Goal: Task Accomplishment & Management: Use online tool/utility

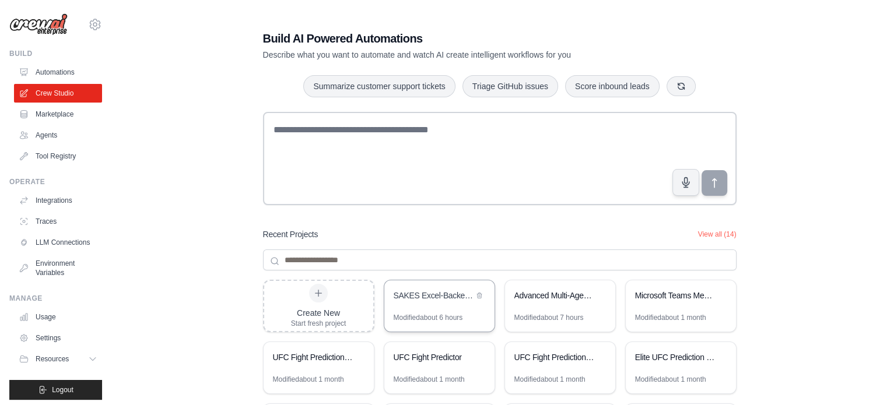
click at [446, 306] on div "SAKES Excel-Backed RAG System" at bounding box center [439, 297] width 110 height 33
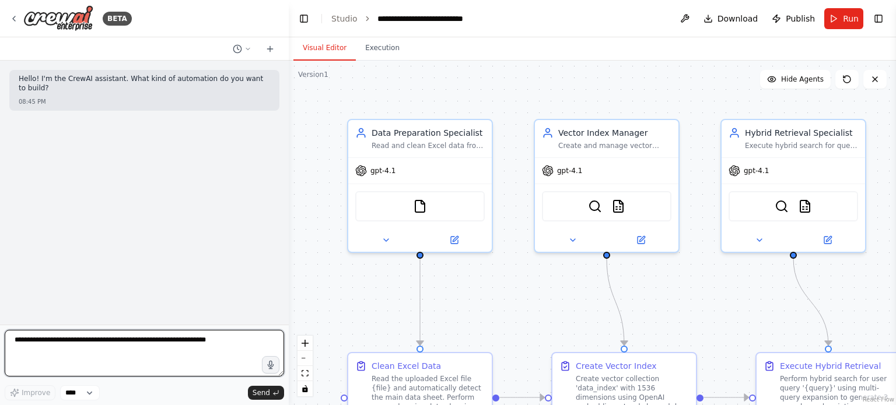
click at [187, 348] on textarea at bounding box center [144, 353] width 279 height 47
type textarea "**********"
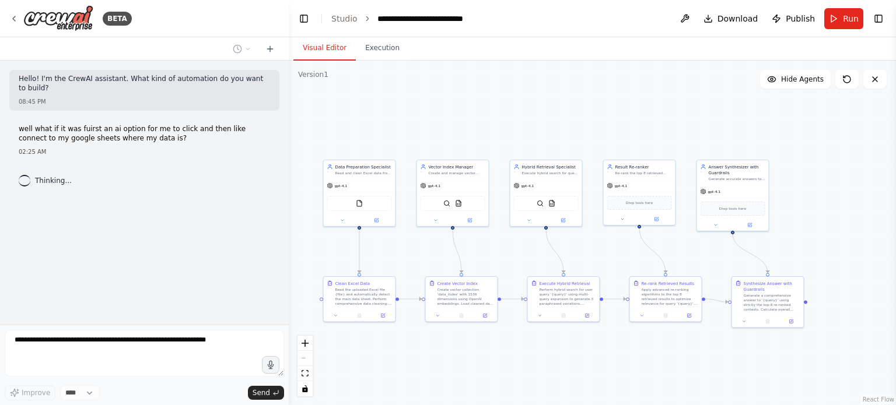
drag, startPoint x: 457, startPoint y: 186, endPoint x: 318, endPoint y: 136, distance: 147.6
click at [318, 136] on div ".deletable-edge-delete-btn { width: 20px; height: 20px; border: 0px solid #ffff…" at bounding box center [592, 233] width 607 height 345
click at [835, 21] on button "Run" at bounding box center [843, 18] width 39 height 21
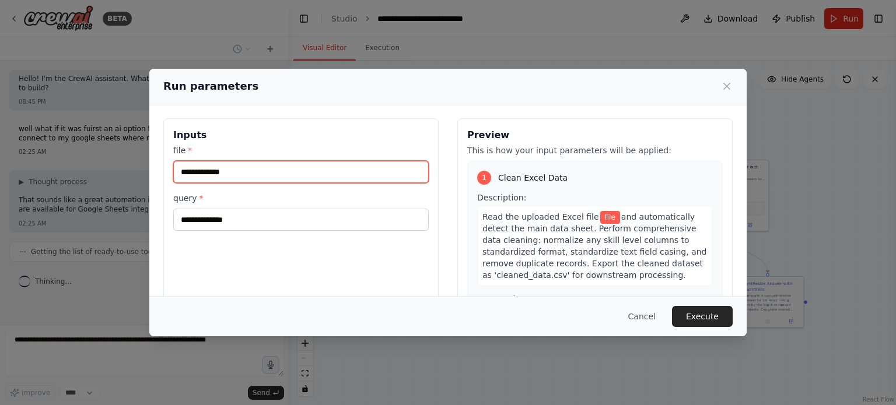
click at [314, 177] on input "file *" at bounding box center [300, 172] width 255 height 22
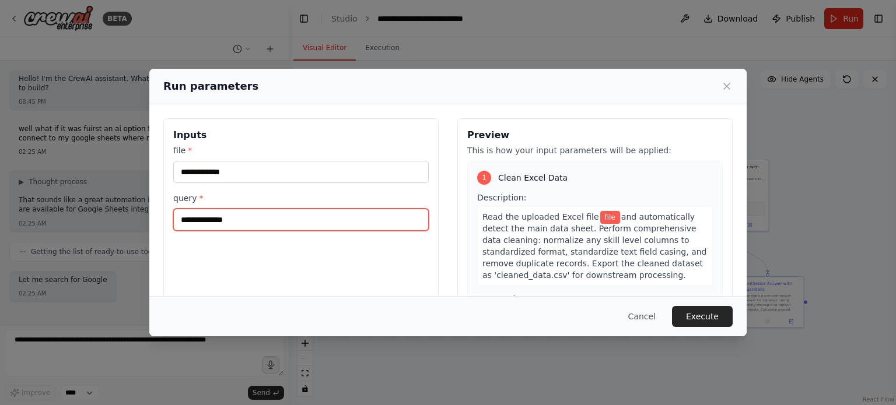
click at [314, 227] on input "query *" at bounding box center [300, 220] width 255 height 22
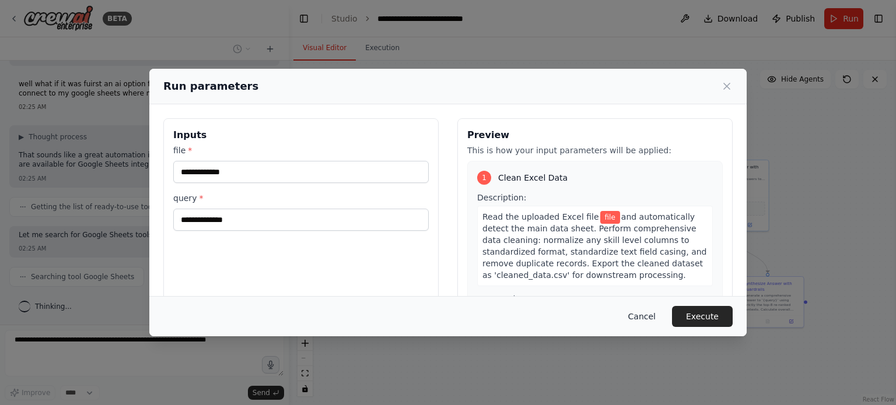
click at [646, 310] on button "Cancel" at bounding box center [642, 316] width 46 height 21
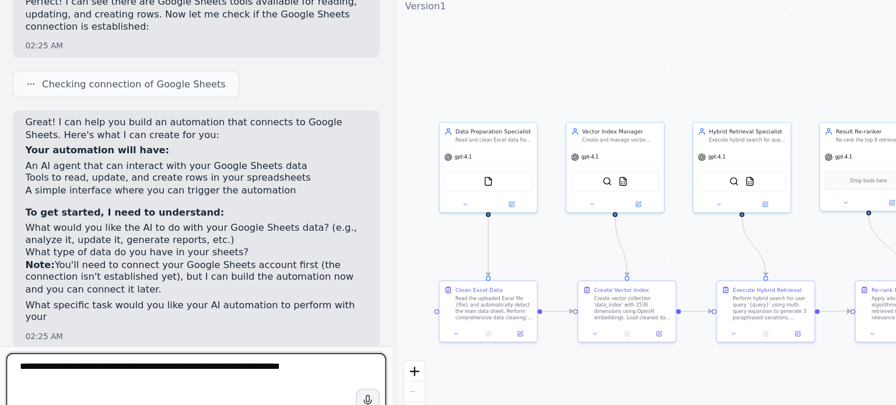
scroll to position [288, 0]
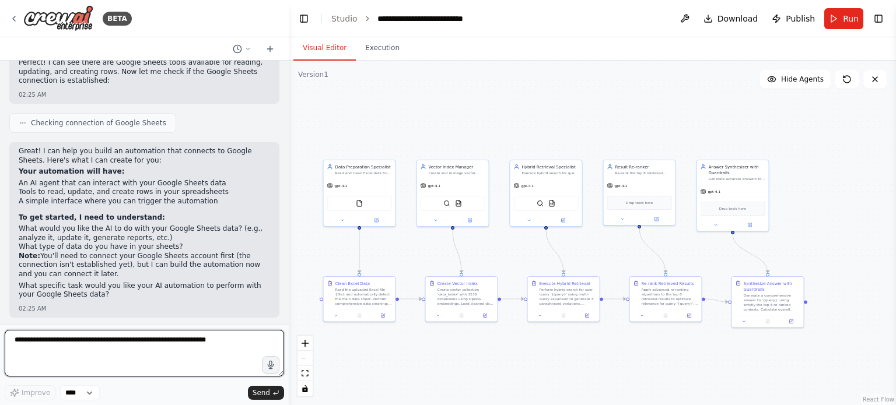
click at [157, 358] on textarea at bounding box center [144, 353] width 279 height 47
click at [172, 375] on textarea at bounding box center [144, 353] width 279 height 47
type textarea "**********"
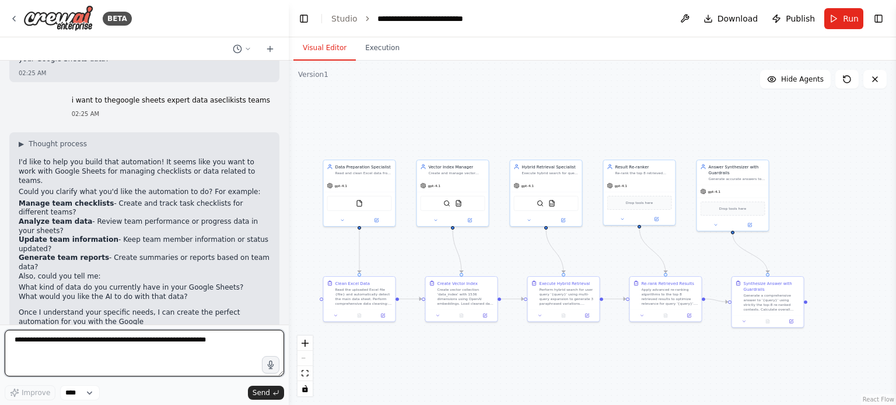
scroll to position [533, 0]
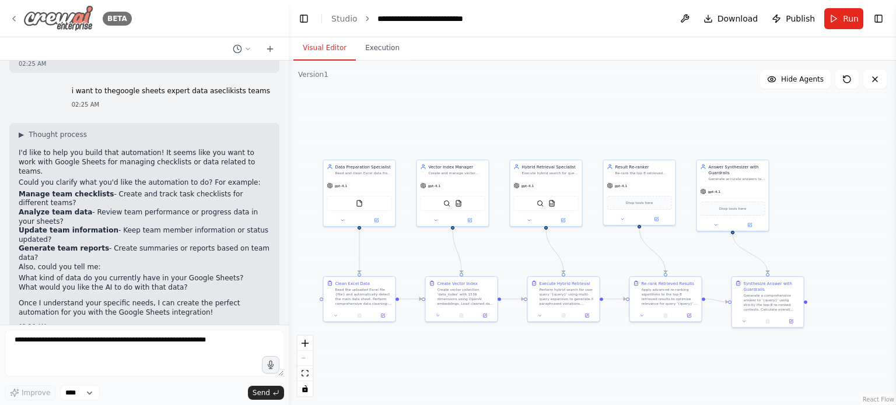
click at [23, 12] on img at bounding box center [58, 18] width 70 height 26
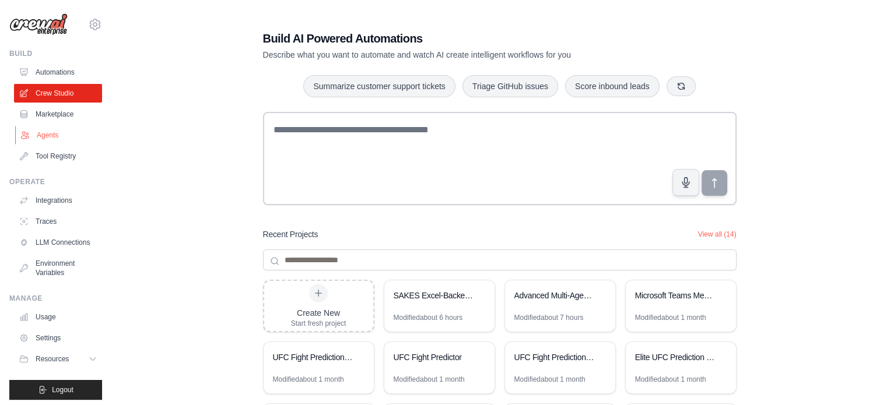
click at [42, 137] on link "Agents" at bounding box center [59, 135] width 88 height 19
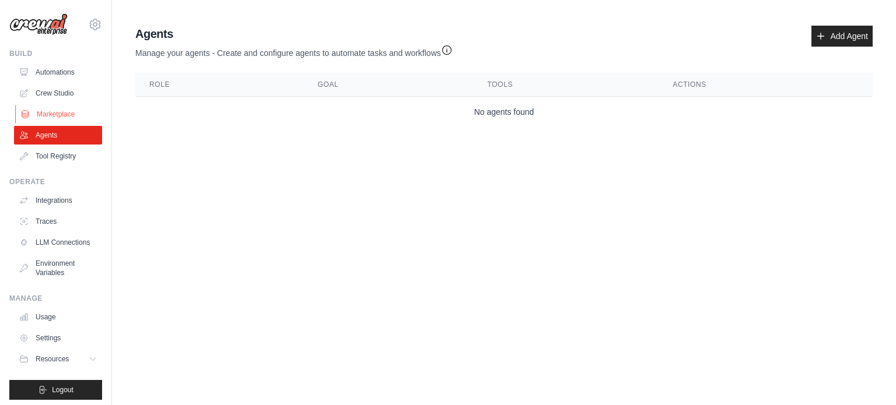
click at [52, 113] on link "Marketplace" at bounding box center [59, 114] width 88 height 19
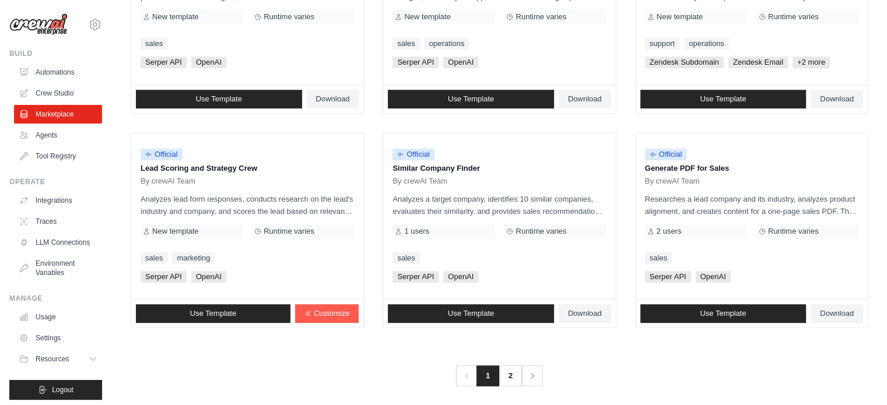
scroll to position [674, 0]
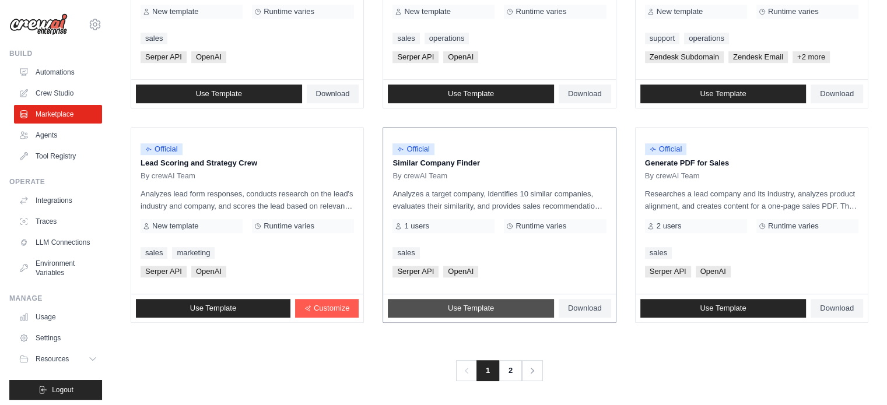
click at [431, 310] on link "Use Template" at bounding box center [471, 308] width 166 height 19
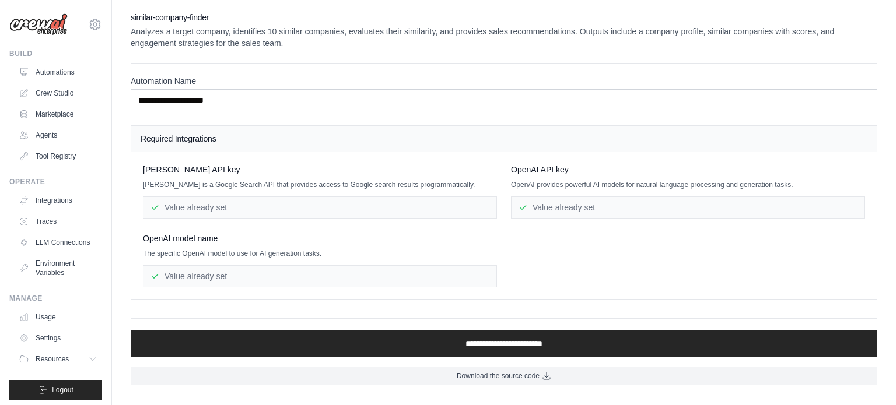
click at [337, 204] on div "Value already set" at bounding box center [320, 208] width 354 height 22
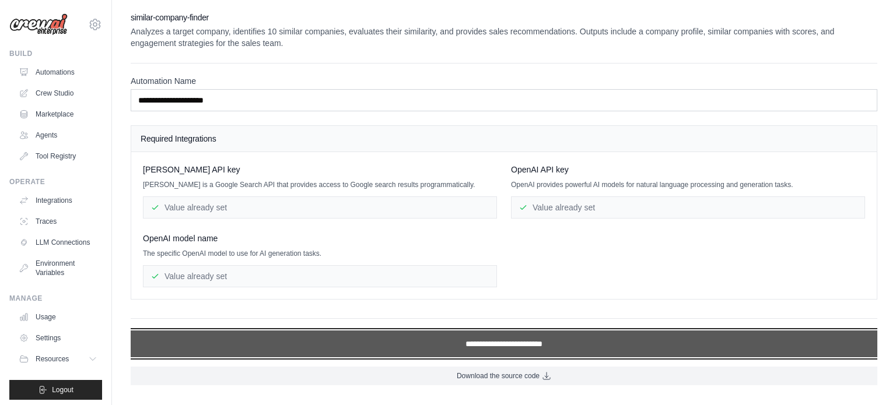
click at [502, 344] on input "**********" at bounding box center [504, 344] width 747 height 27
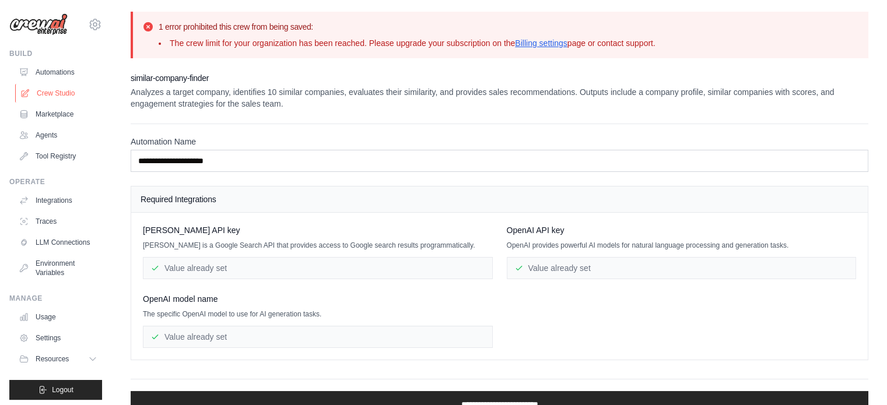
click at [71, 97] on link "Crew Studio" at bounding box center [59, 93] width 88 height 19
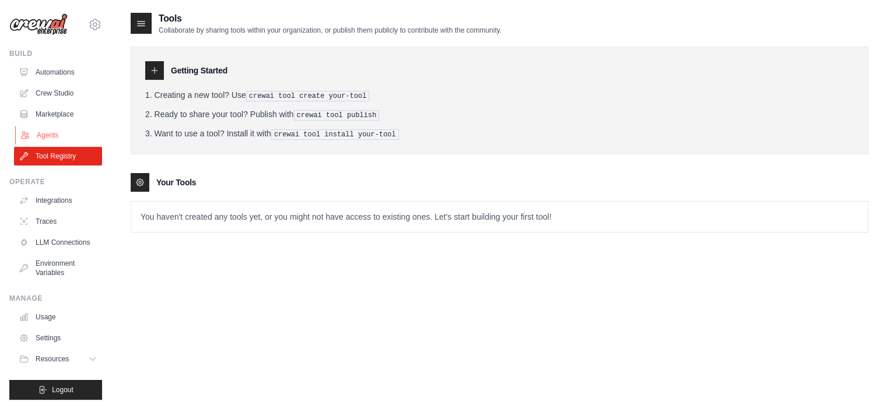
click at [57, 142] on link "Agents" at bounding box center [59, 135] width 88 height 19
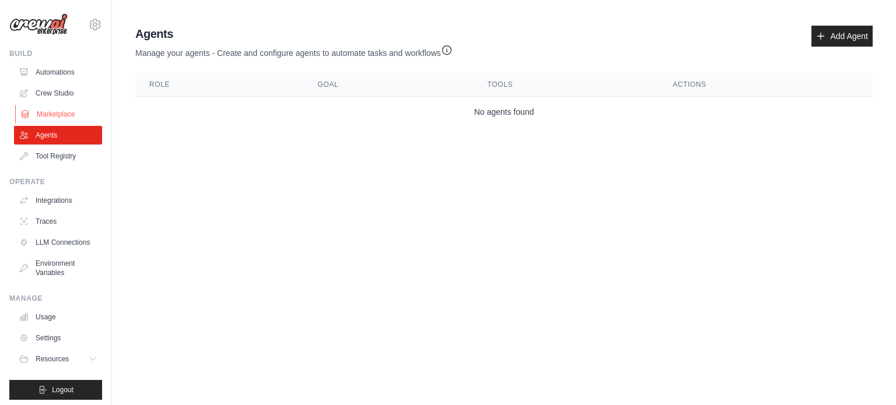
click at [71, 118] on link "Marketplace" at bounding box center [59, 114] width 88 height 19
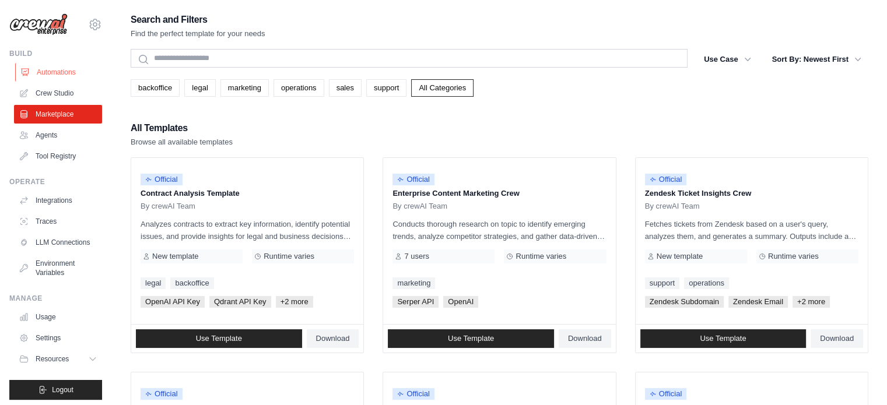
click at [68, 66] on link "Automations" at bounding box center [59, 72] width 88 height 19
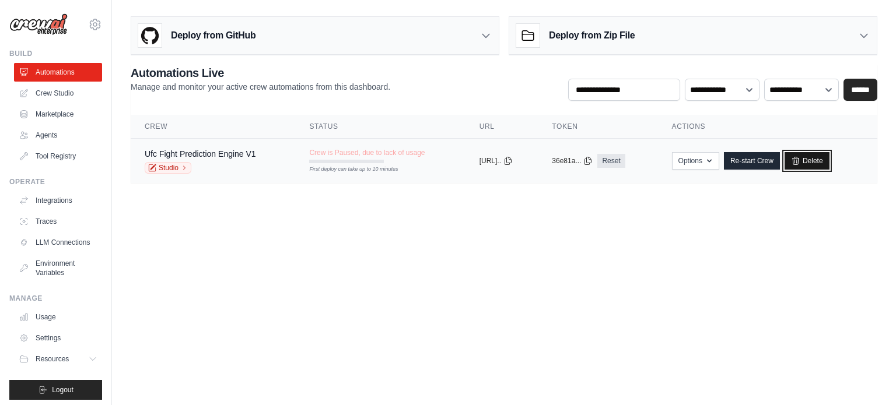
click at [829, 153] on link "Delete" at bounding box center [807, 160] width 45 height 17
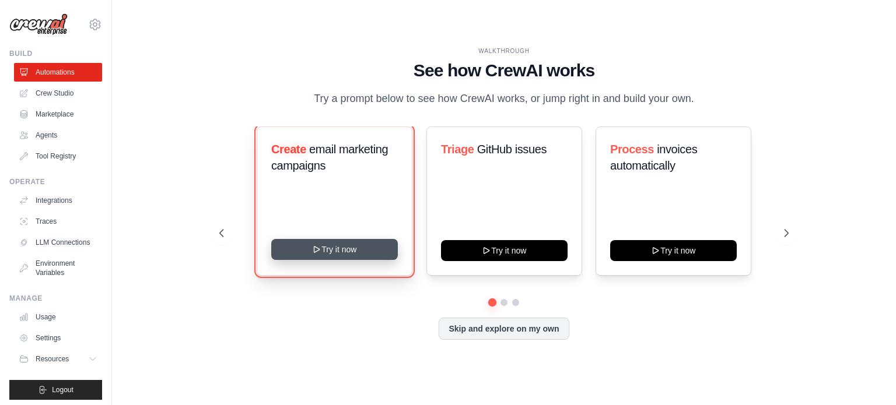
click at [345, 242] on button "Try it now" at bounding box center [334, 249] width 127 height 21
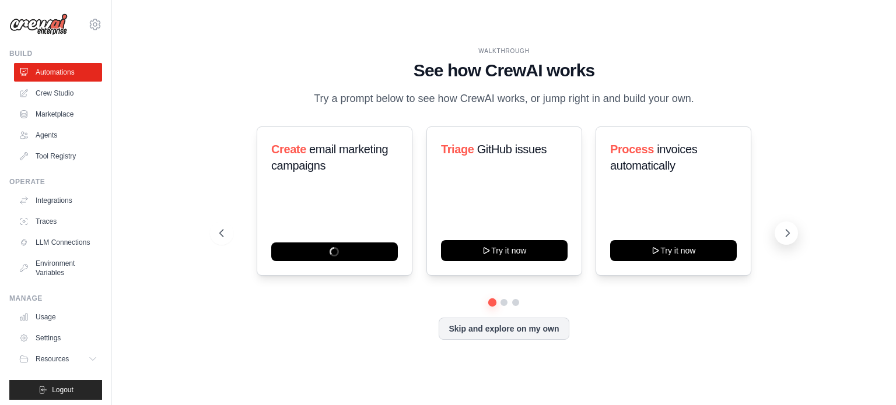
click at [789, 224] on button at bounding box center [786, 233] width 23 height 23
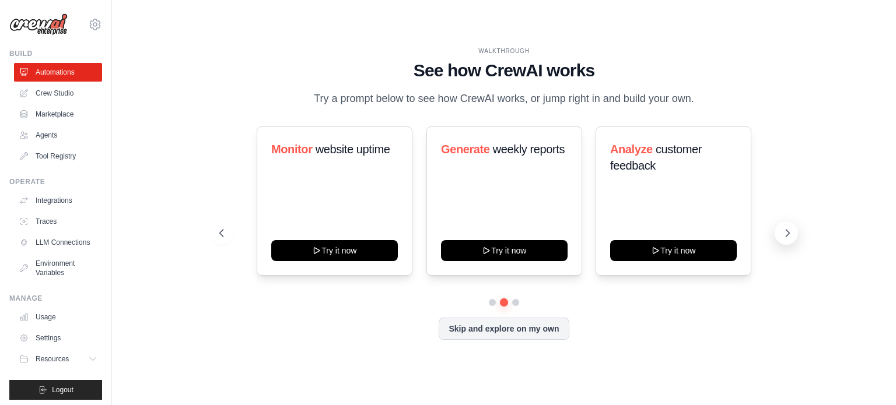
click at [782, 240] on button at bounding box center [786, 233] width 23 height 23
click at [790, 240] on button at bounding box center [786, 233] width 23 height 23
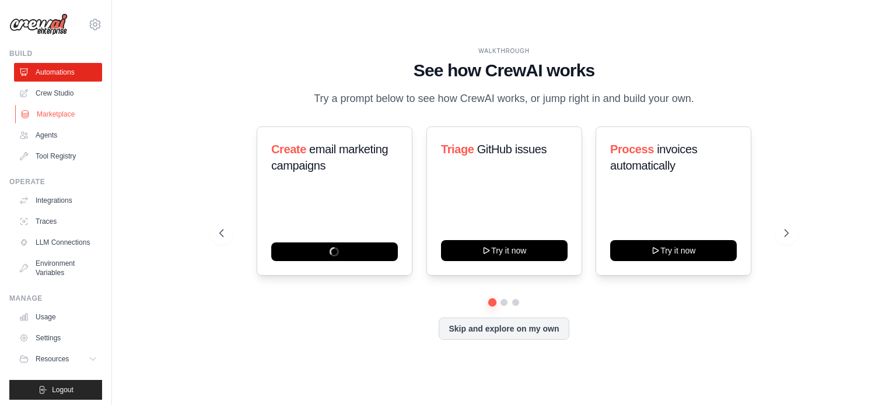
click at [63, 109] on link "Marketplace" at bounding box center [59, 114] width 88 height 19
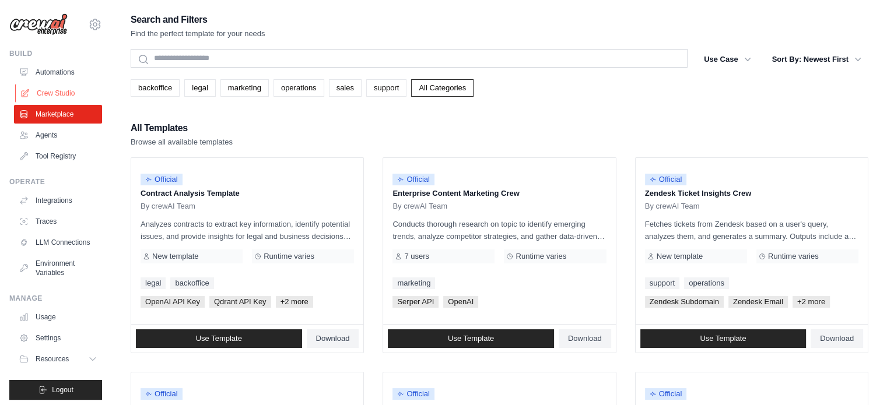
click at [63, 94] on link "Crew Studio" at bounding box center [59, 93] width 88 height 19
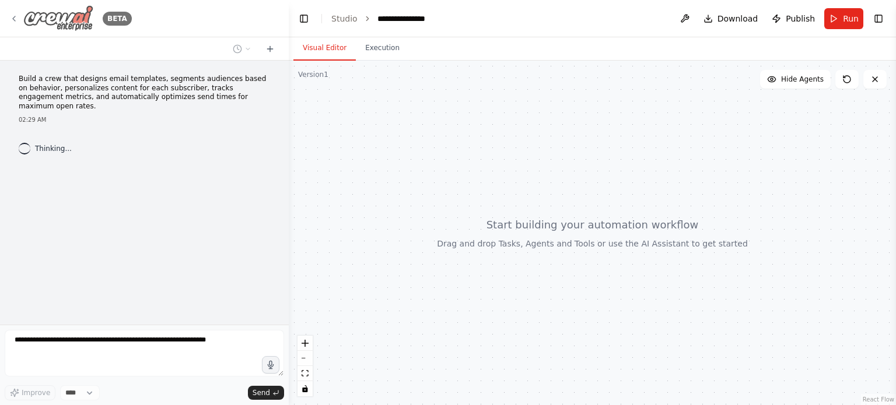
click at [12, 17] on icon at bounding box center [13, 18] width 9 height 9
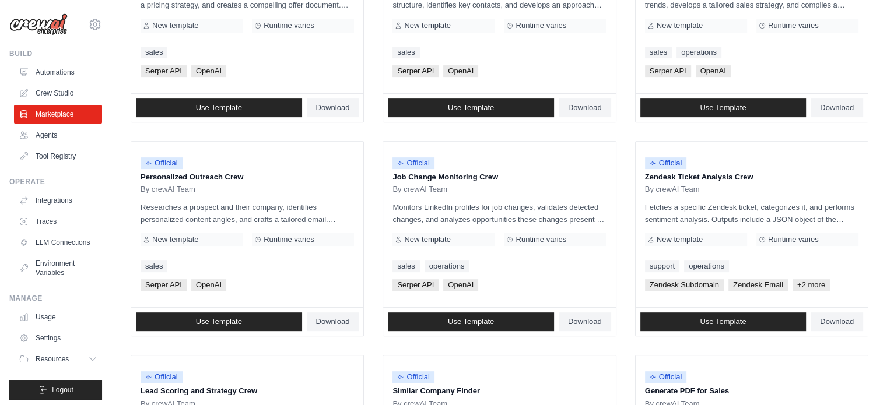
scroll to position [674, 0]
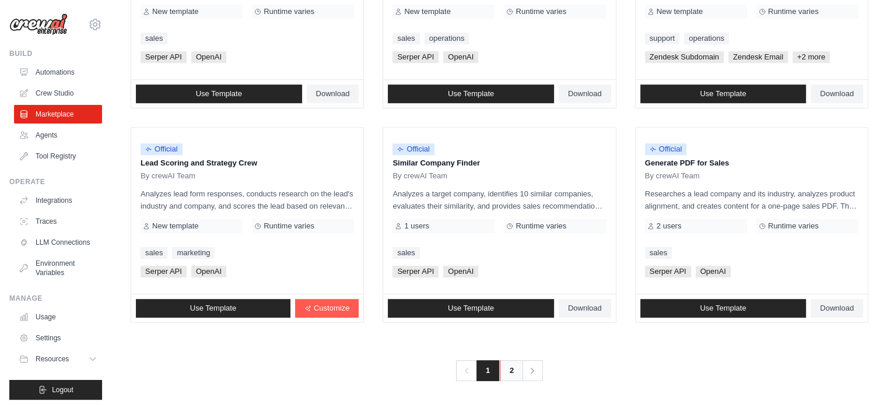
click at [511, 371] on link "2" at bounding box center [511, 370] width 23 height 21
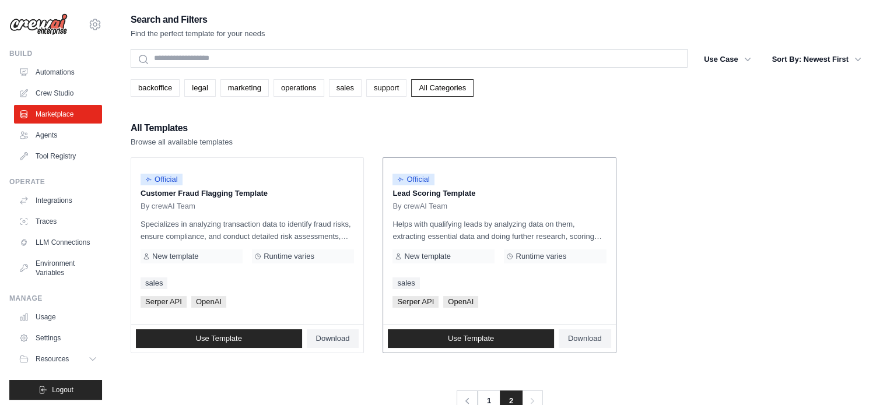
scroll to position [23, 0]
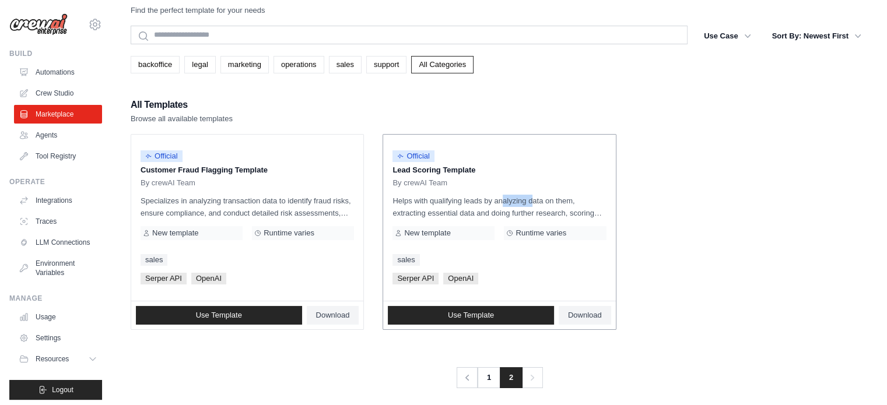
click at [503, 198] on p "Helps with qualifying leads by analyzing data on them, extracting essential dat…" at bounding box center [499, 207] width 213 height 24
click at [476, 210] on p "Helps with qualifying leads by analyzing data on them, extracting essential dat…" at bounding box center [499, 207] width 213 height 24
drag, startPoint x: 447, startPoint y: 214, endPoint x: 467, endPoint y: 200, distance: 24.3
click at [467, 200] on p "Helps with qualifying leads by analyzing data on them, extracting essential dat…" at bounding box center [499, 207] width 213 height 24
click at [444, 172] on p "Lead Scoring Template" at bounding box center [499, 170] width 213 height 12
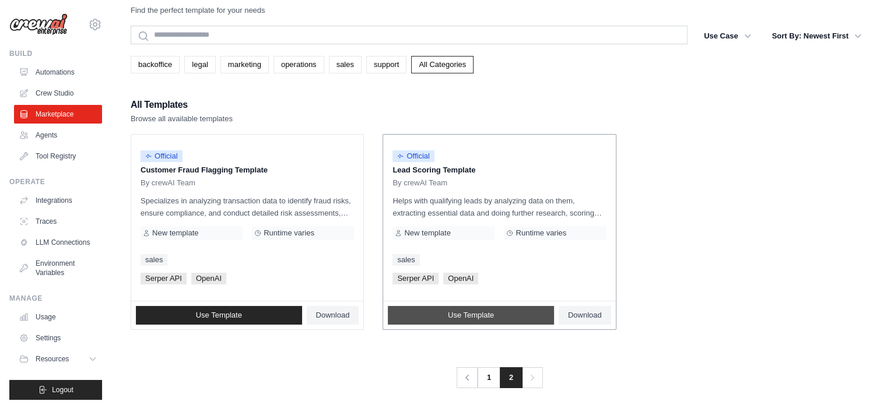
click at [516, 310] on link "Use Template" at bounding box center [471, 315] width 166 height 19
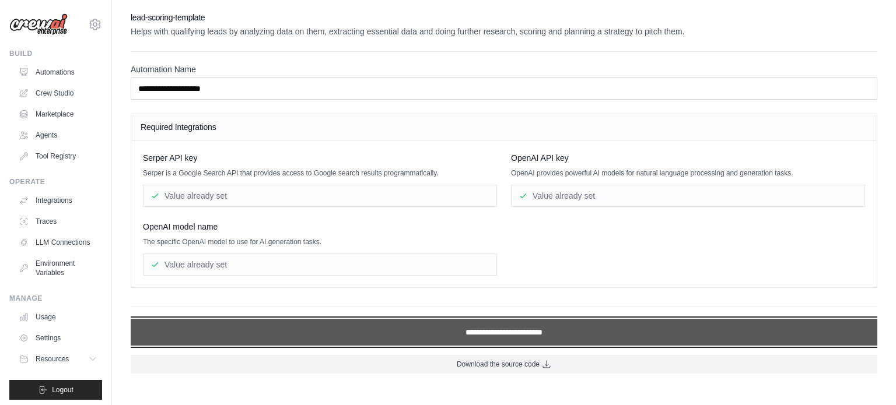
click at [488, 319] on input "**********" at bounding box center [504, 332] width 747 height 27
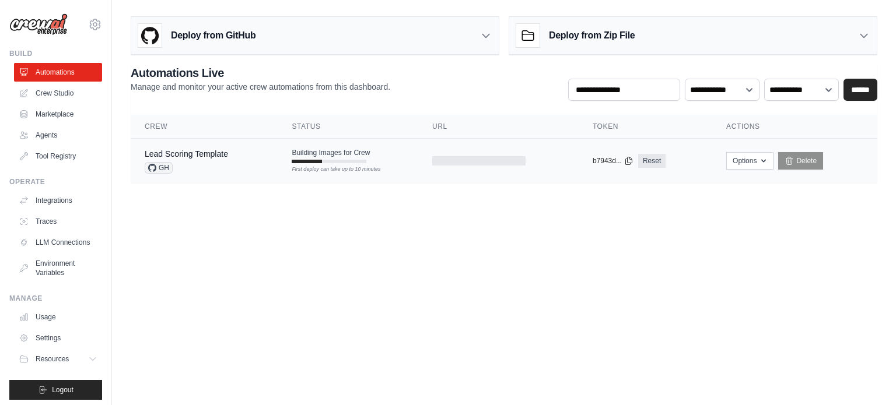
click at [209, 159] on div "Lead Scoring Template" at bounding box center [186, 154] width 83 height 12
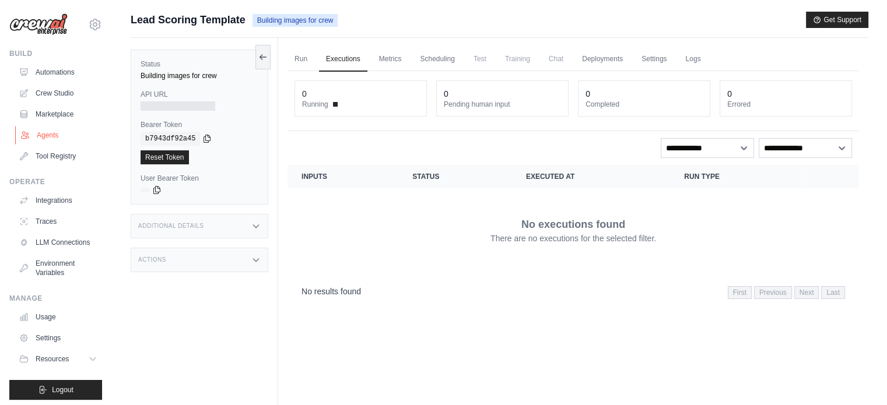
click at [59, 131] on link "Agents" at bounding box center [59, 135] width 88 height 19
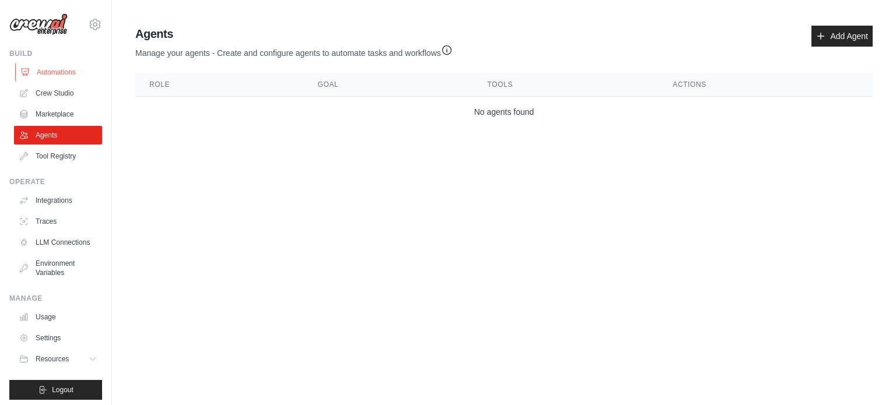
click at [65, 76] on link "Automations" at bounding box center [59, 72] width 88 height 19
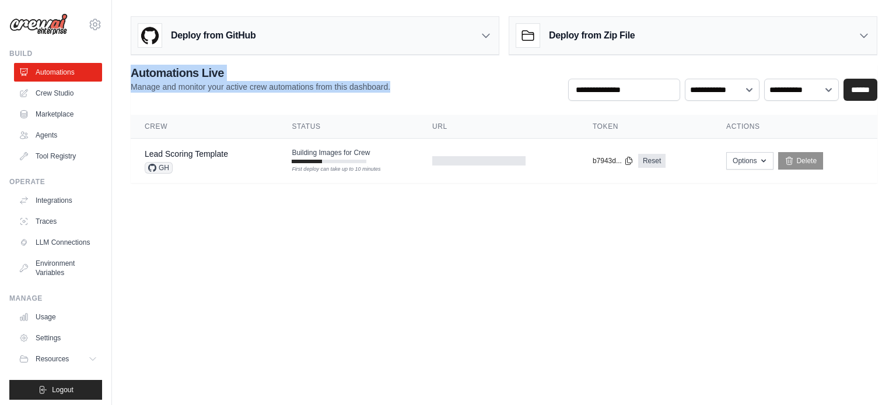
drag, startPoint x: 642, startPoint y: 37, endPoint x: 642, endPoint y: 72, distance: 34.4
click at [642, 72] on div "**********" at bounding box center [504, 97] width 784 height 171
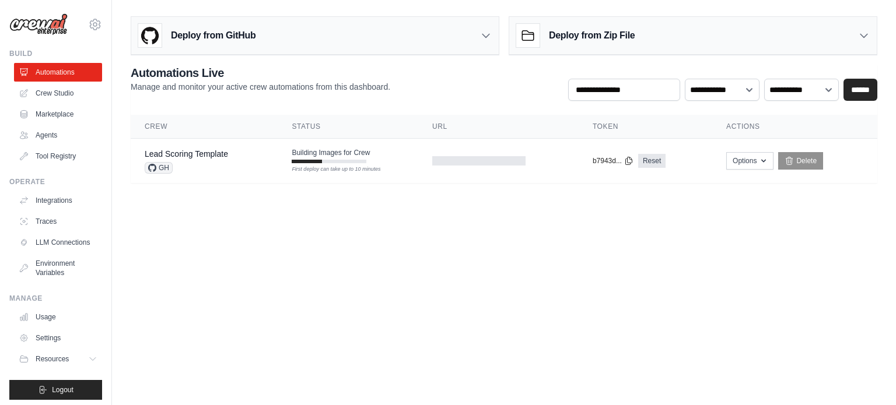
click at [489, 37] on icon at bounding box center [486, 36] width 12 height 12
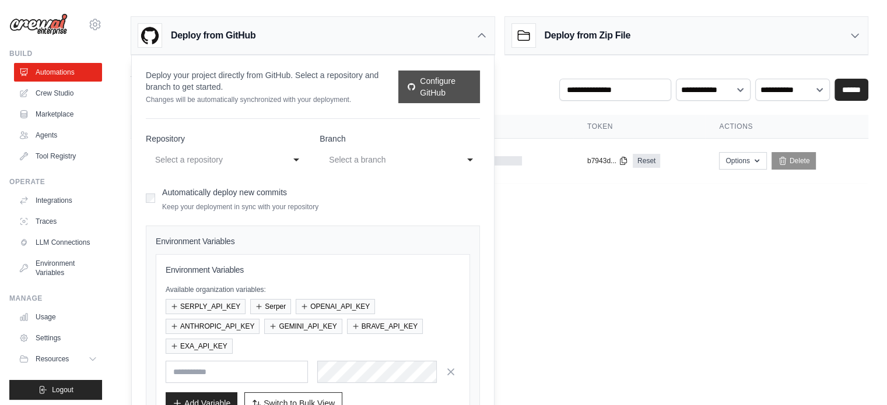
click at [440, 86] on link "Configure GitHub" at bounding box center [438, 87] width 81 height 33
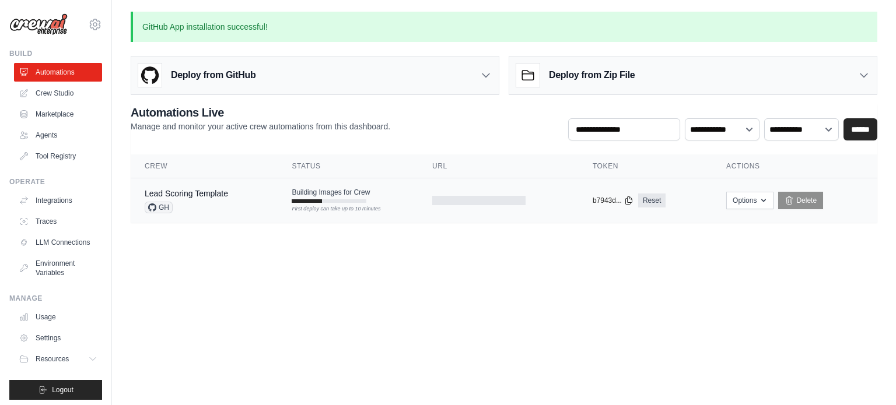
click at [327, 184] on td "Building Images for Crew First deploy can take up to 10 minutes" at bounding box center [348, 195] width 141 height 34
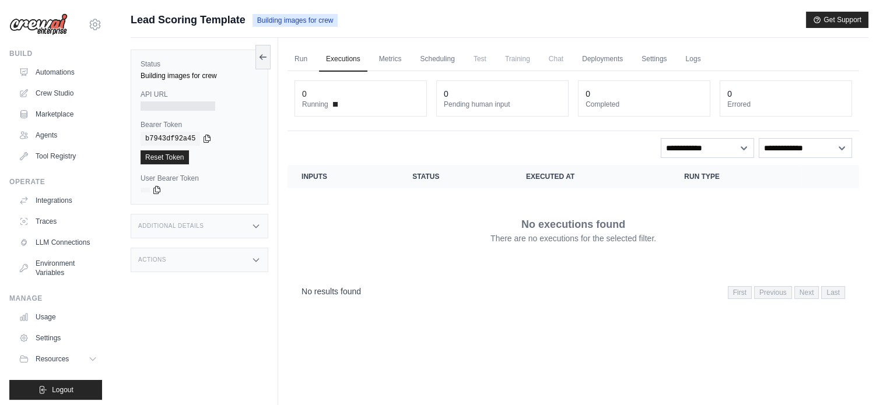
click at [181, 226] on h3 "Additional Details" at bounding box center [170, 226] width 65 height 7
click at [70, 65] on link "Automations" at bounding box center [59, 72] width 88 height 19
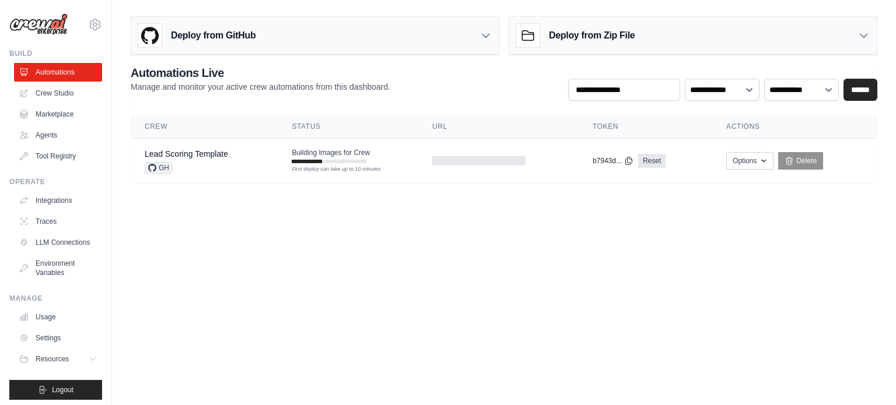
click at [609, 45] on div "Deploy from Zip File" at bounding box center [575, 35] width 118 height 23
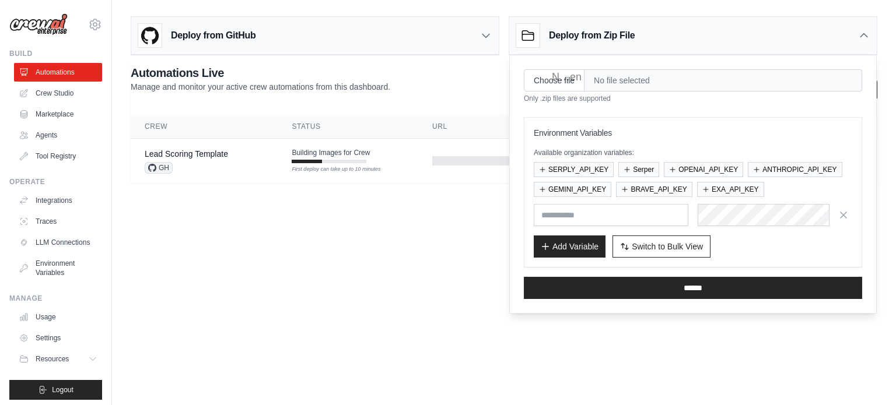
click at [63, 232] on ul "Integrations Traces LLM Connections Environment Variables" at bounding box center [58, 236] width 88 height 91
click at [48, 241] on link "LLM Connections" at bounding box center [59, 242] width 88 height 19
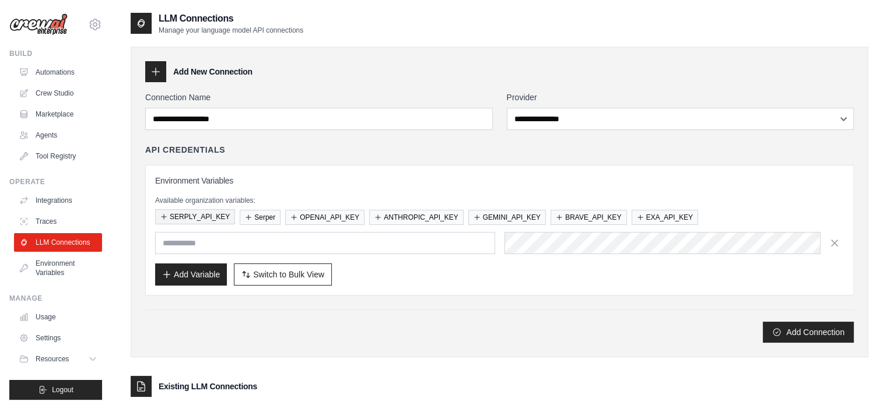
scroll to position [146, 0]
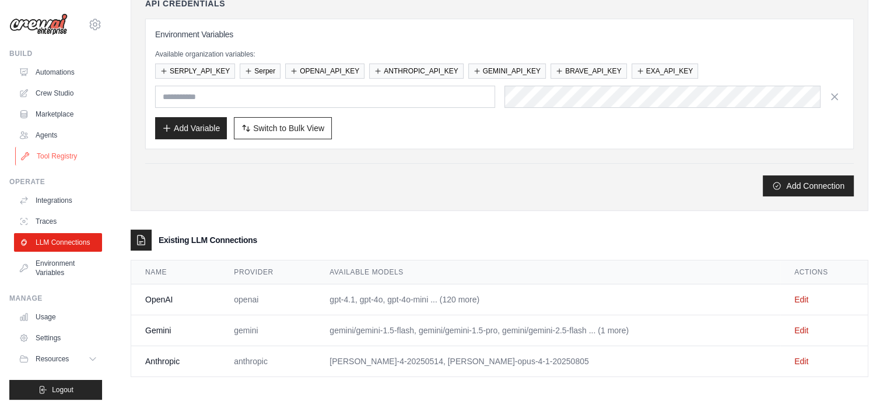
click at [58, 149] on link "Tool Registry" at bounding box center [59, 156] width 88 height 19
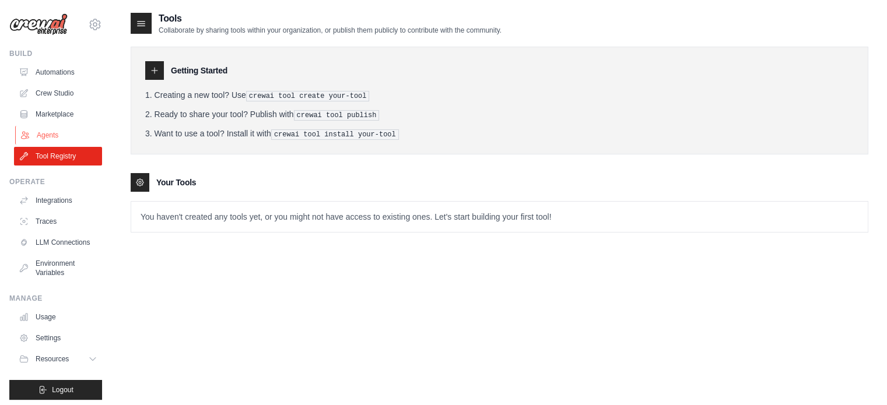
click at [54, 137] on link "Agents" at bounding box center [59, 135] width 88 height 19
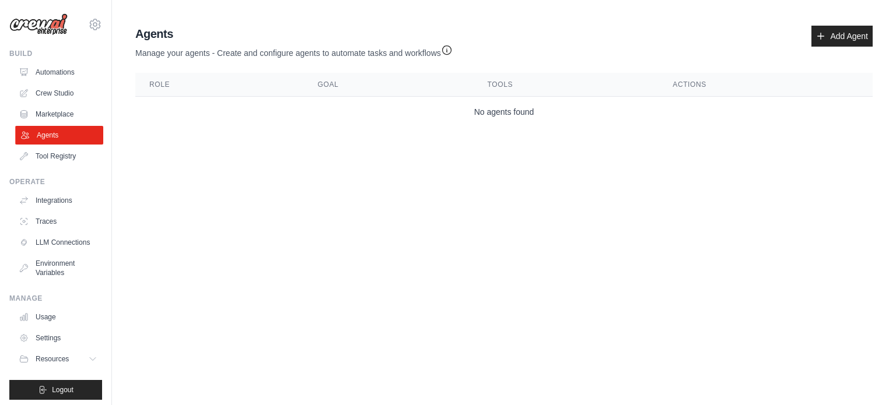
click at [58, 132] on link "Agents" at bounding box center [59, 135] width 88 height 19
click at [64, 114] on link "Marketplace" at bounding box center [58, 114] width 88 height 19
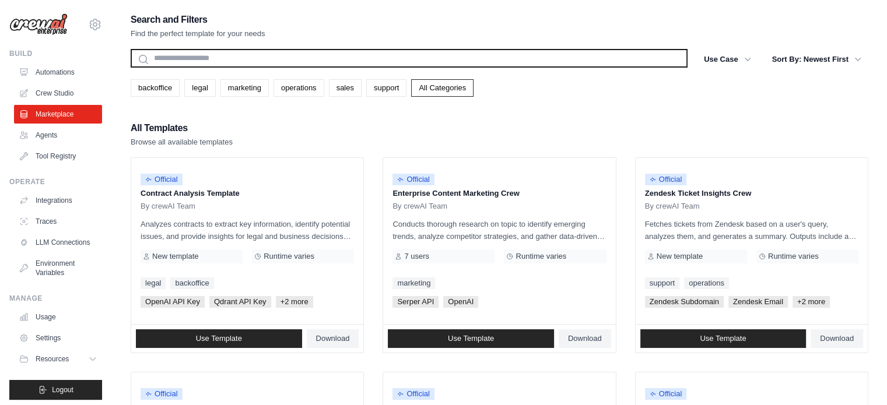
click at [194, 53] on input "text" at bounding box center [409, 58] width 557 height 19
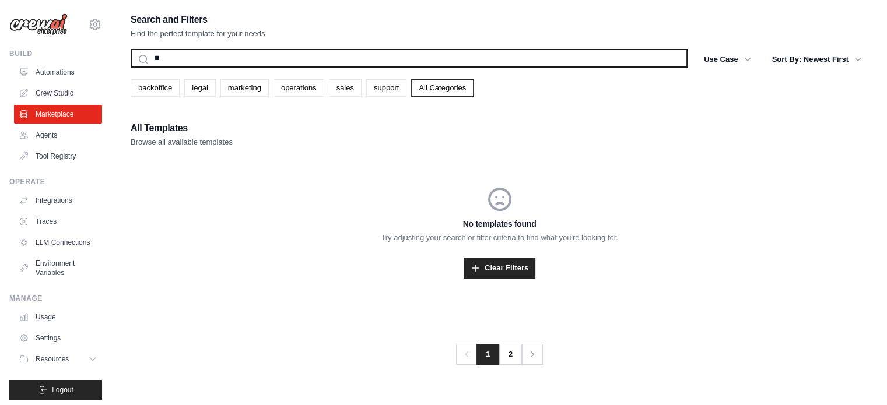
type input "*"
type input "***"
click at [130, 67] on button "Search" at bounding box center [130, 67] width 1 height 1
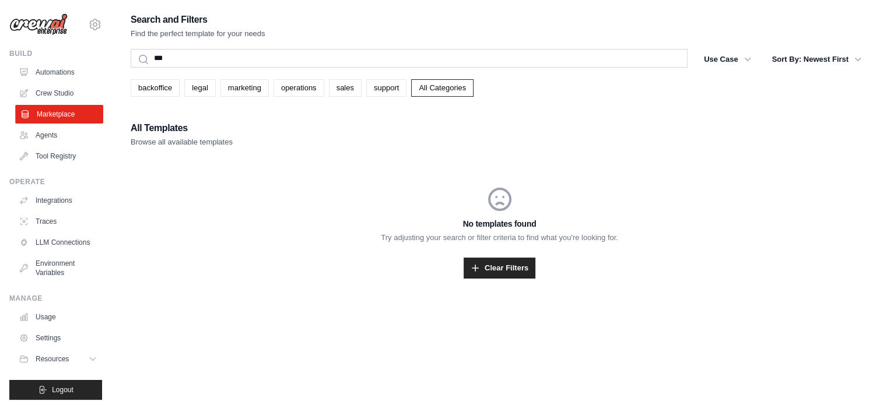
click at [65, 104] on ul "Automations Crew Studio Marketplace Agents Tool Registry" at bounding box center [58, 114] width 88 height 103
click at [64, 96] on link "Crew Studio" at bounding box center [59, 93] width 88 height 19
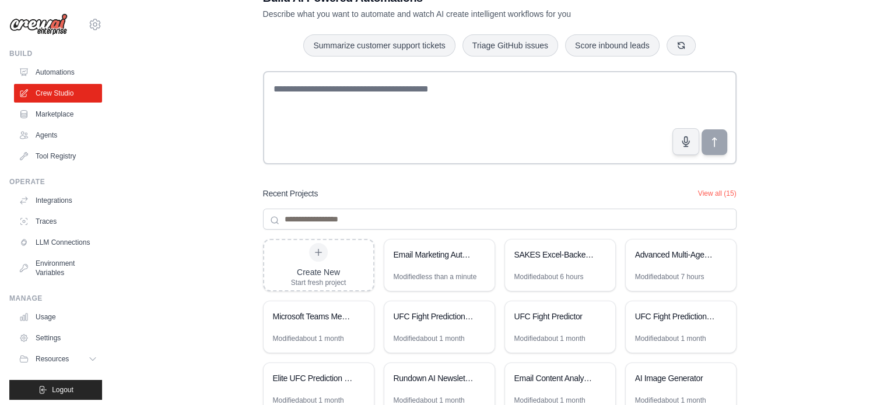
scroll to position [91, 0]
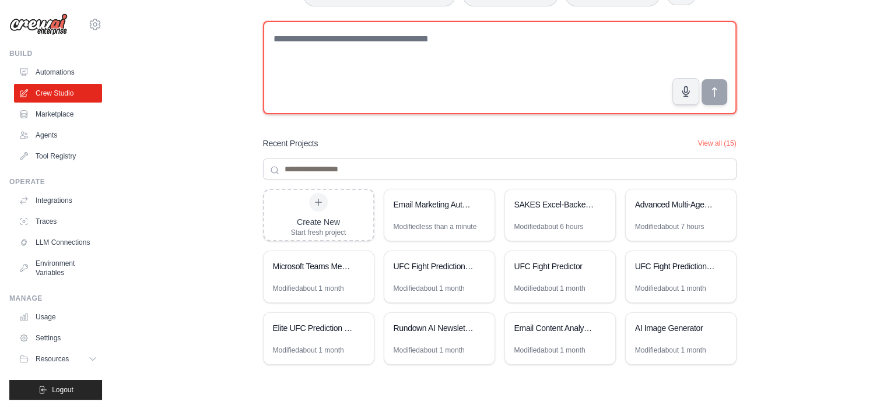
click at [500, 36] on textarea at bounding box center [500, 67] width 474 height 93
type textarea "***"
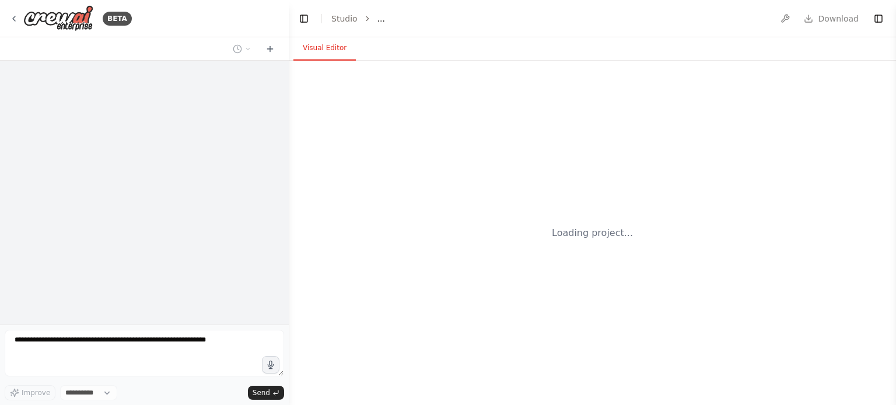
select select "****"
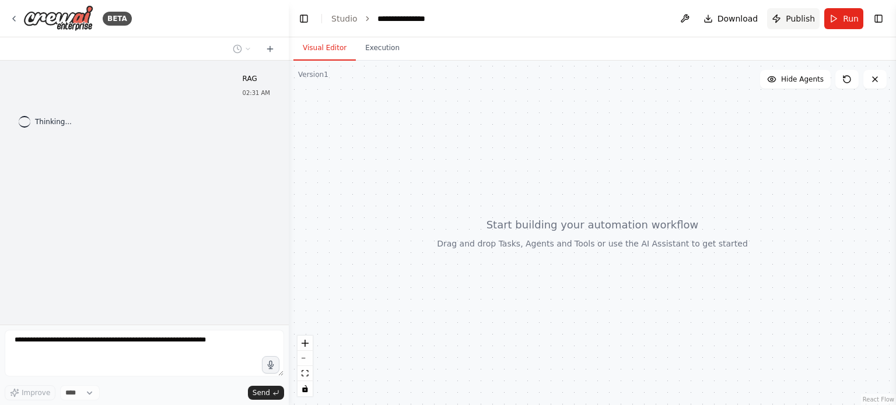
click at [789, 27] on button "Publish" at bounding box center [793, 18] width 52 height 21
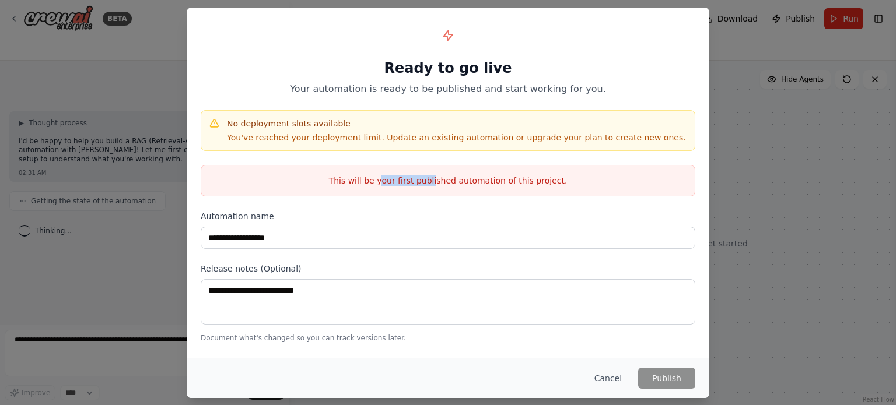
drag, startPoint x: 391, startPoint y: 187, endPoint x: 437, endPoint y: 186, distance: 46.1
click at [437, 186] on div "This will be your first published automation of this project." at bounding box center [448, 180] width 495 height 31
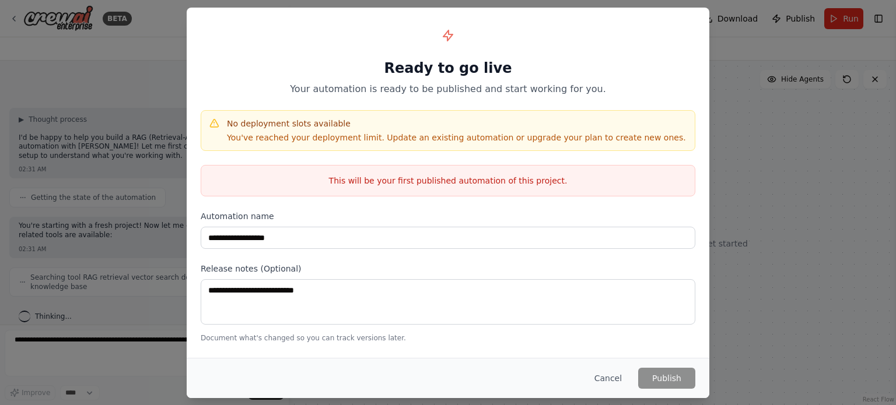
drag, startPoint x: 377, startPoint y: 147, endPoint x: 467, endPoint y: 152, distance: 89.4
click at [467, 152] on div "**********" at bounding box center [448, 182] width 523 height 349
click at [457, 140] on p "You've reached your deployment limit. Update an existing automation or upgrade …" at bounding box center [456, 138] width 459 height 12
drag, startPoint x: 426, startPoint y: 143, endPoint x: 534, endPoint y: 135, distance: 107.6
click at [534, 135] on div "No deployment slots available You've reached your deployment limit. Update an e…" at bounding box center [448, 130] width 495 height 41
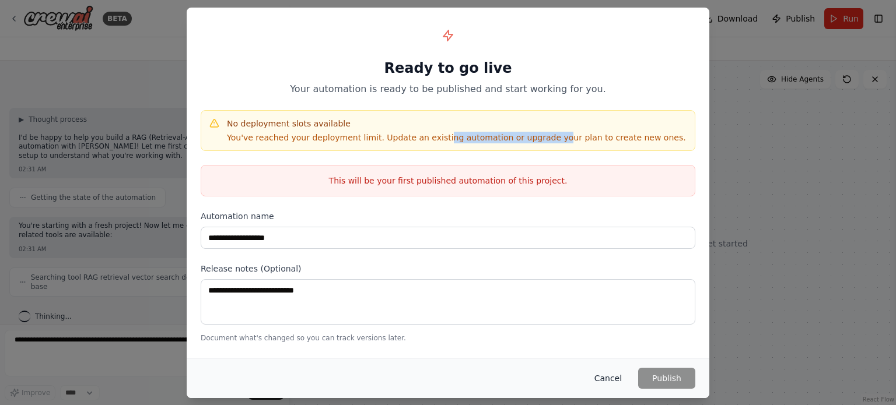
click at [619, 384] on button "Cancel" at bounding box center [608, 378] width 46 height 21
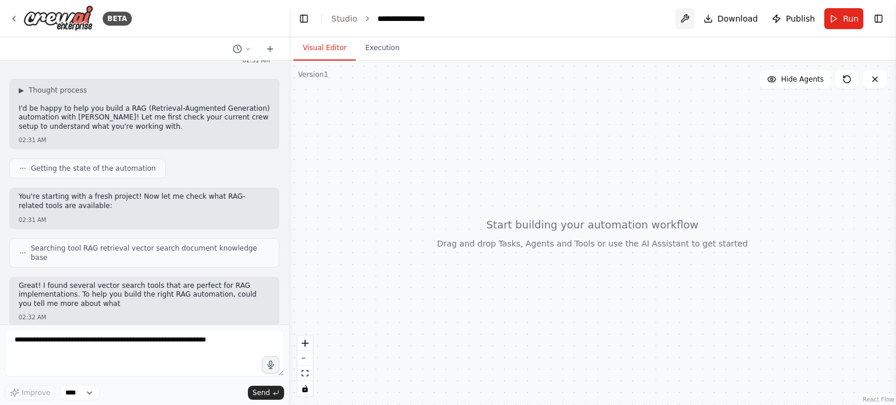
click at [688, 18] on button at bounding box center [684, 18] width 19 height 21
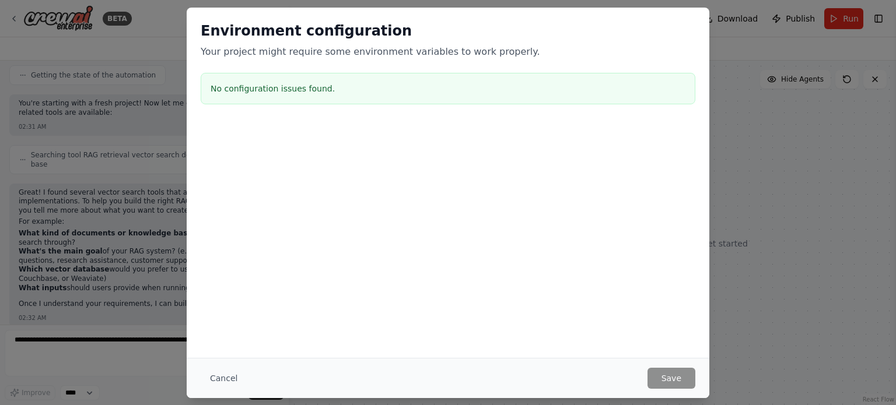
scroll to position [135, 0]
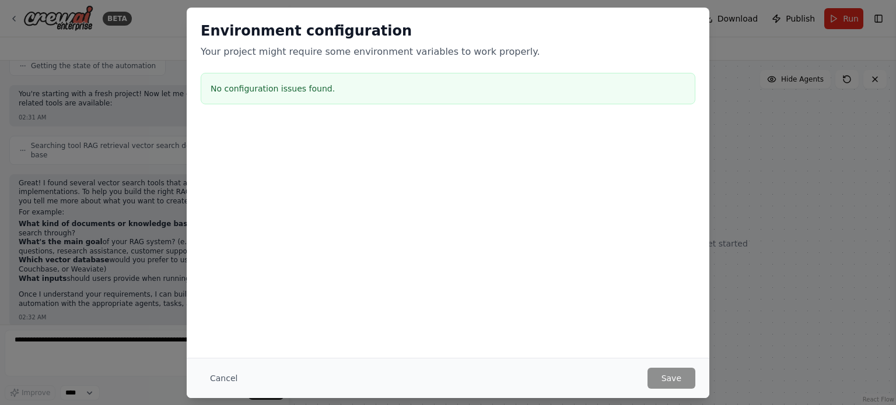
click at [234, 363] on div "Cancel Save" at bounding box center [448, 378] width 523 height 40
click at [231, 373] on button "Cancel" at bounding box center [224, 378] width 46 height 21
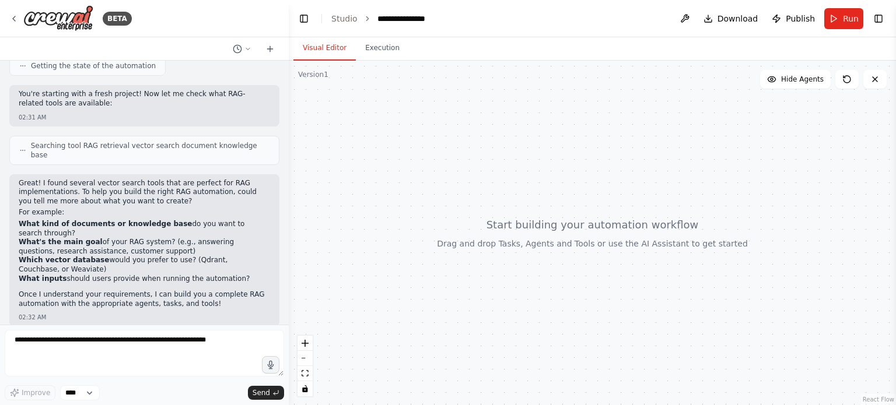
drag, startPoint x: 78, startPoint y: 245, endPoint x: 129, endPoint y: 241, distance: 52.0
click at [129, 241] on ul "What kind of documents or knowledge base do you want to search through? What's …" at bounding box center [144, 252] width 251 height 64
drag, startPoint x: 50, startPoint y: 286, endPoint x: 87, endPoint y: 289, distance: 37.4
click at [87, 290] on p "Once I understand your requirements, I can build you a complete RAG automation …" at bounding box center [144, 299] width 251 height 18
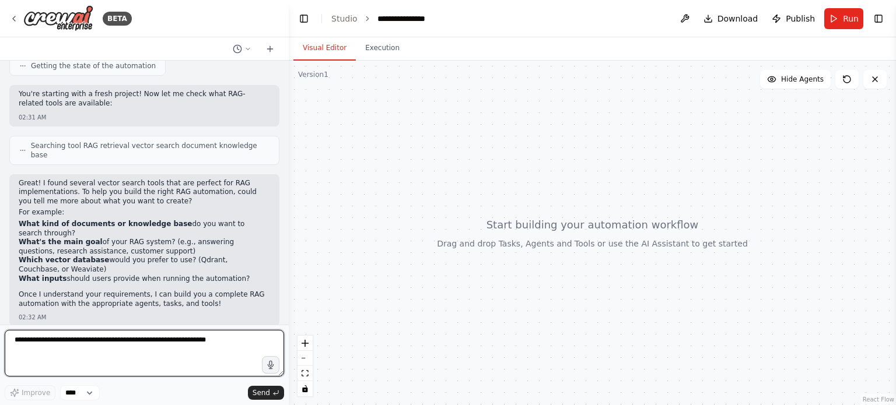
click at [115, 370] on textarea at bounding box center [144, 353] width 279 height 47
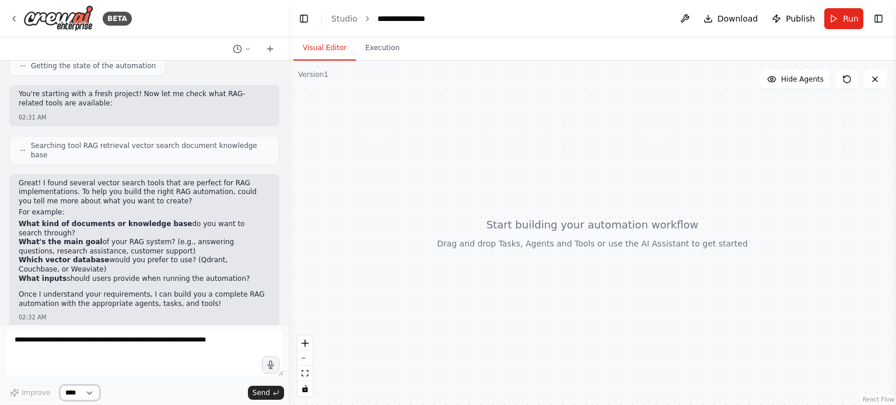
click at [97, 395] on select "****" at bounding box center [80, 393] width 40 height 15
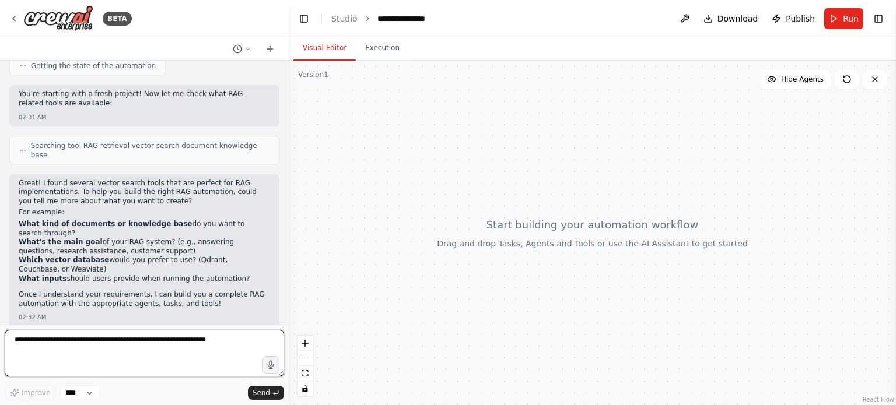
click at [101, 341] on textarea at bounding box center [144, 353] width 279 height 47
type textarea "*"
type textarea "**********"
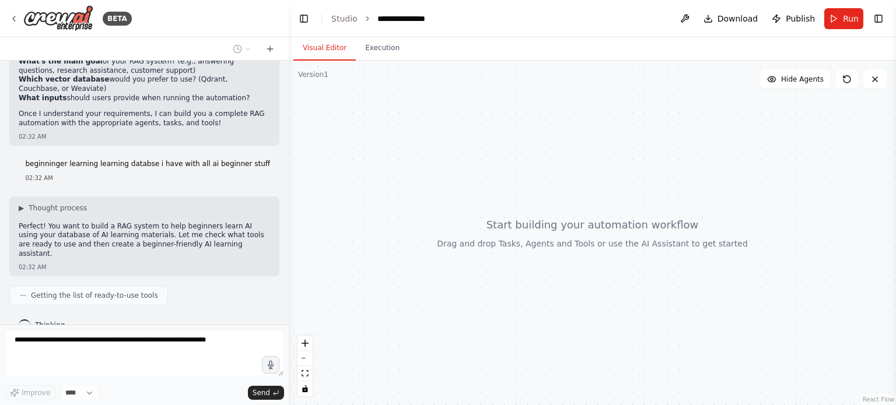
scroll to position [316, 0]
